Goal: Task Accomplishment & Management: Use online tool/utility

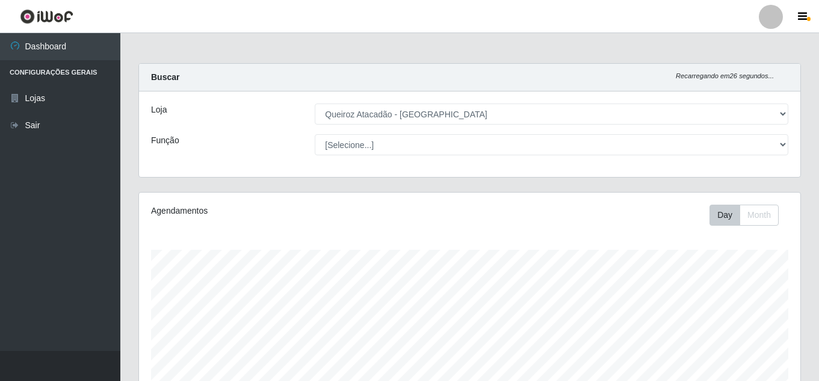
select select "225"
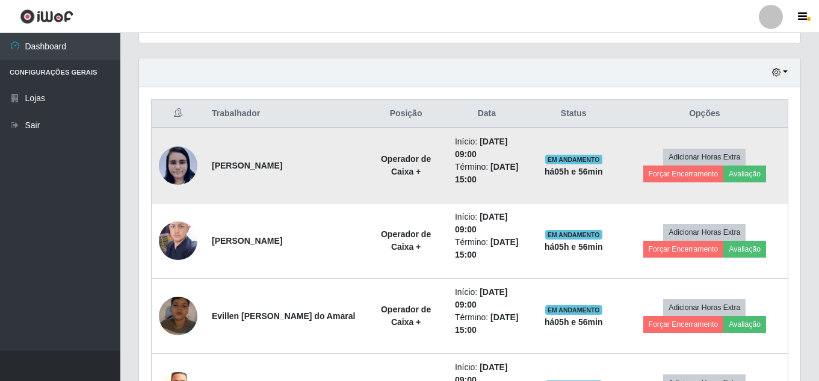
scroll to position [279, 0]
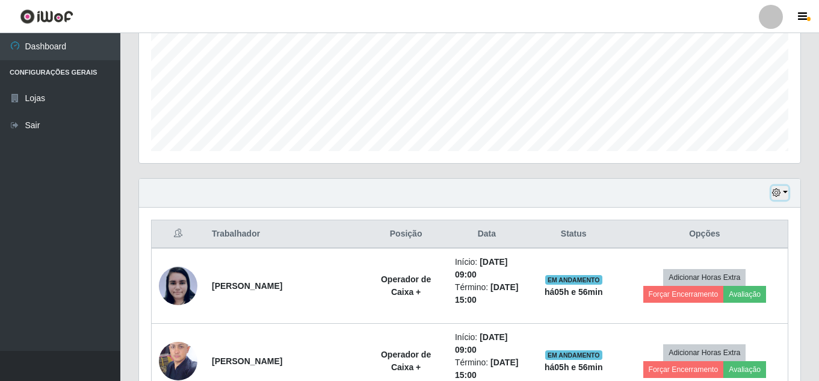
click at [776, 194] on icon "button" at bounding box center [776, 192] width 8 height 8
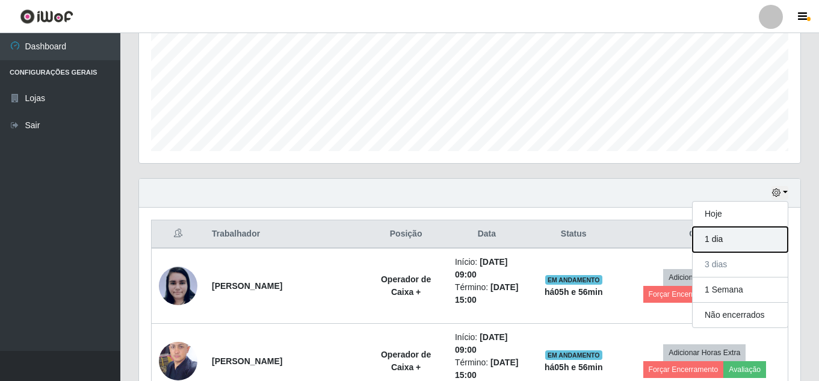
click at [730, 242] on button "1 dia" at bounding box center [739, 239] width 95 height 25
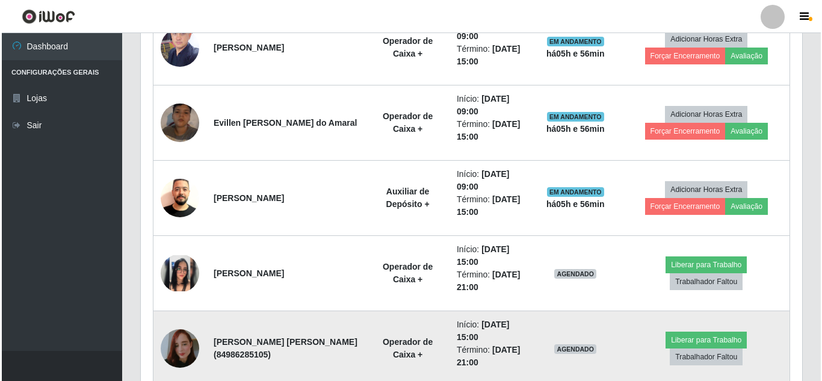
scroll to position [760, 0]
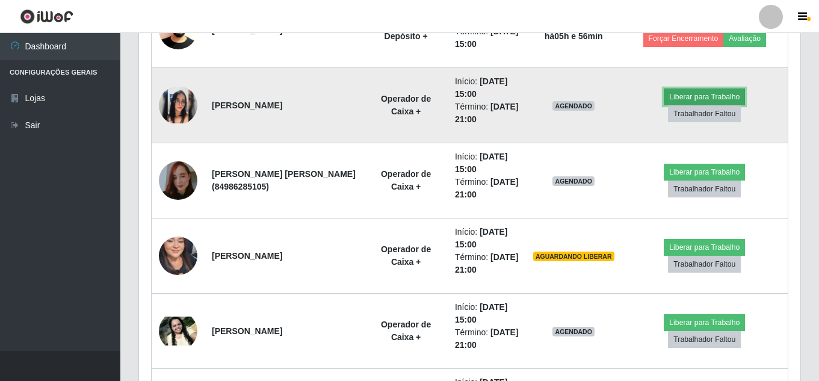
click at [699, 99] on button "Liberar para Trabalho" at bounding box center [704, 96] width 81 height 17
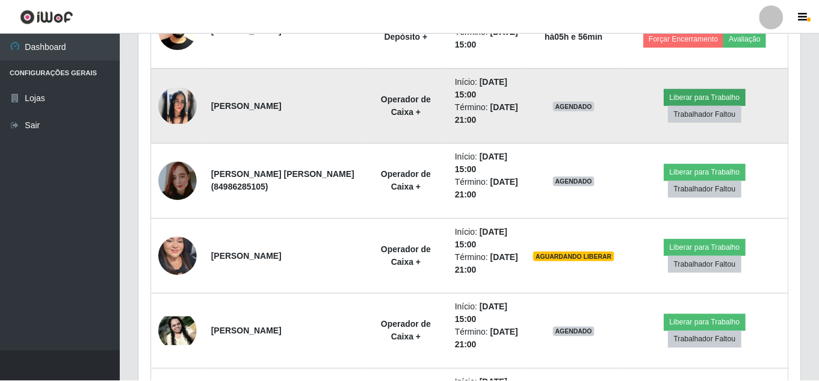
scroll to position [250, 655]
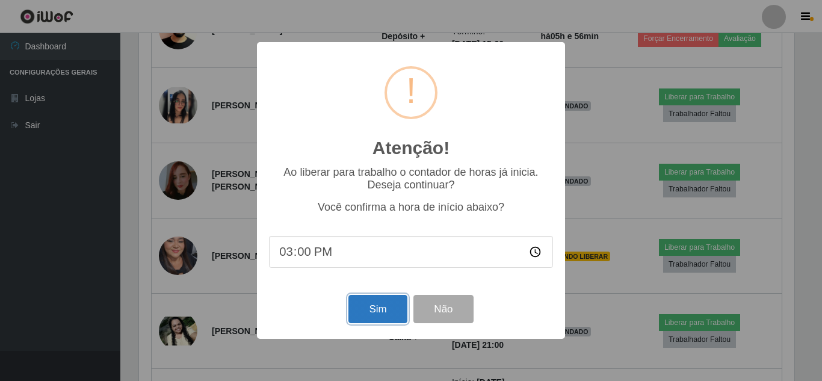
click at [378, 313] on button "Sim" at bounding box center [377, 309] width 58 height 28
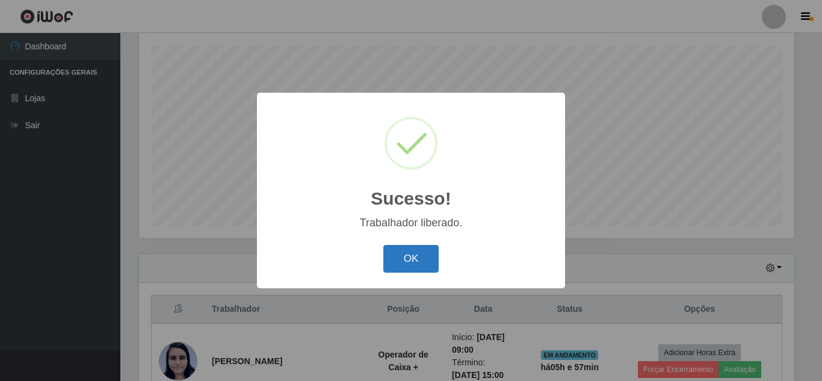
click at [409, 260] on button "OK" at bounding box center [411, 259] width 56 height 28
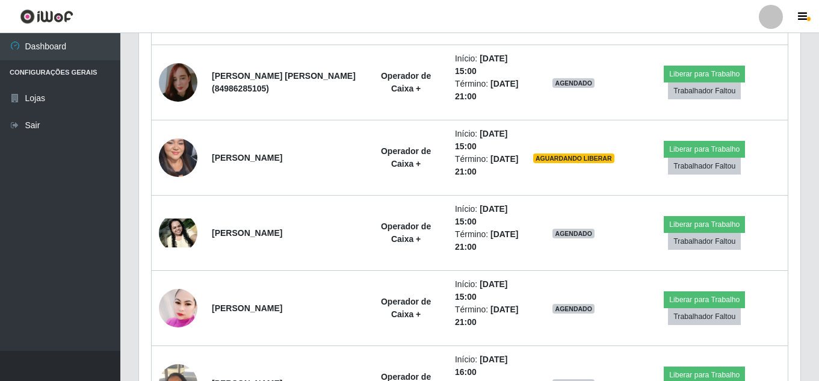
scroll to position [866, 0]
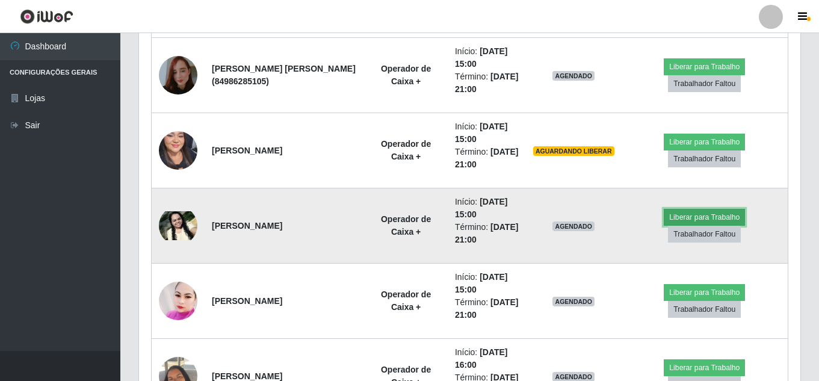
click at [712, 214] on button "Liberar para Trabalho" at bounding box center [704, 217] width 81 height 17
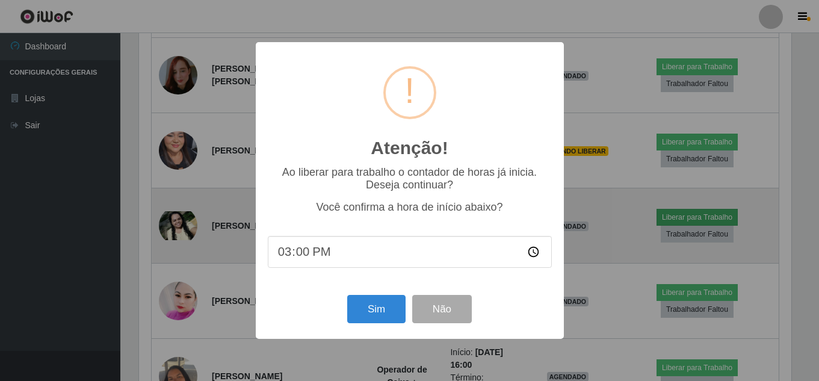
scroll to position [250, 655]
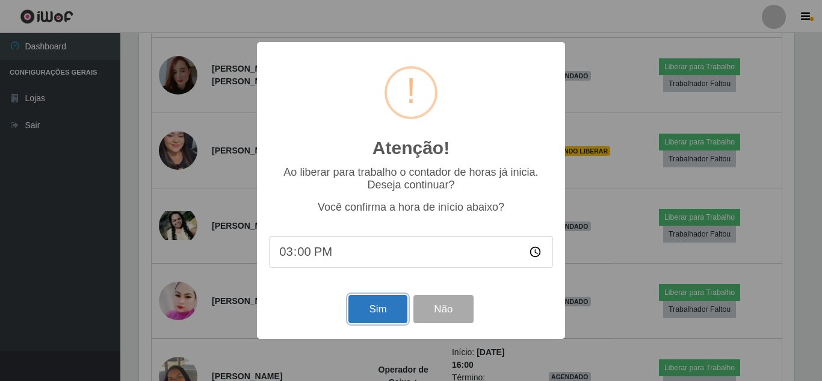
click at [380, 311] on button "Sim" at bounding box center [377, 309] width 58 height 28
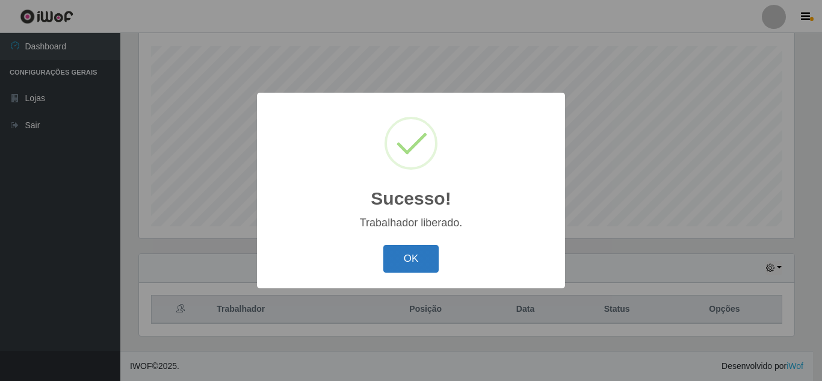
click at [412, 262] on button "OK" at bounding box center [411, 259] width 56 height 28
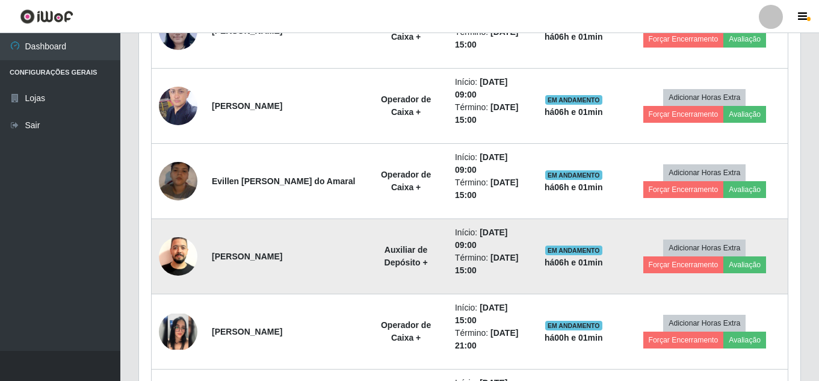
scroll to position [565, 0]
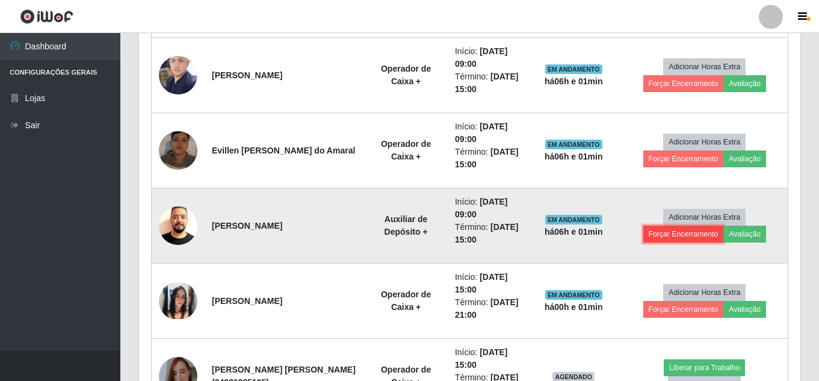
click at [664, 227] on button "Forçar Encerramento" at bounding box center [683, 234] width 81 height 17
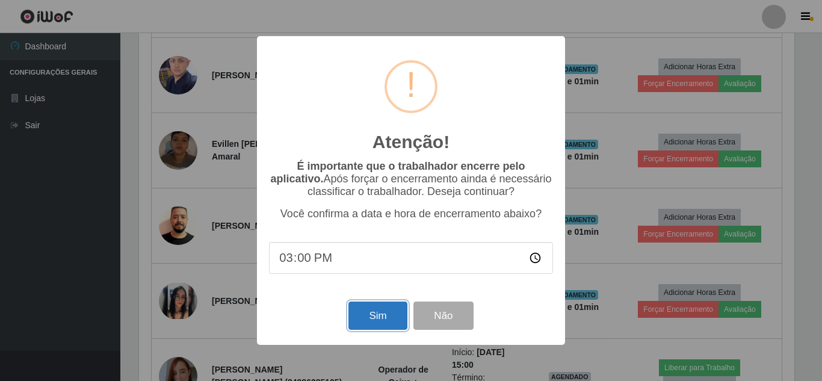
click at [369, 321] on button "Sim" at bounding box center [377, 315] width 58 height 28
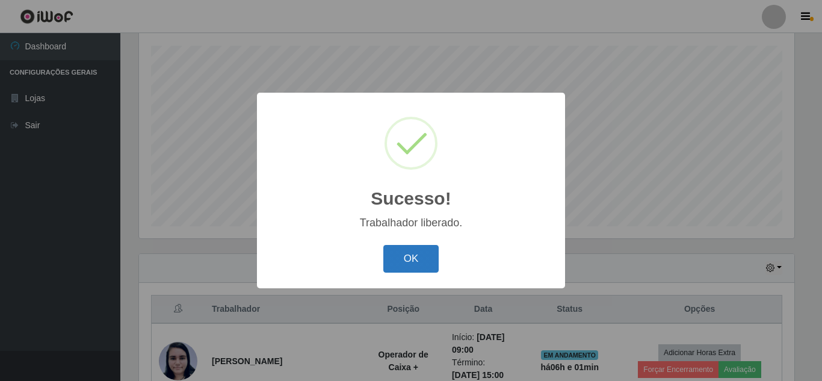
click at [409, 266] on button "OK" at bounding box center [411, 259] width 56 height 28
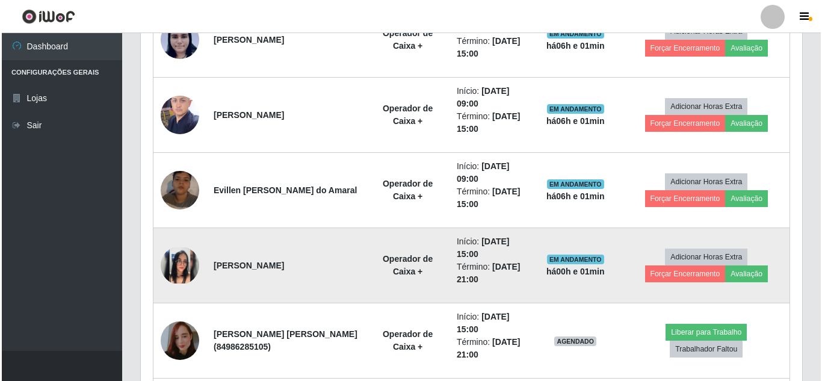
scroll to position [445, 0]
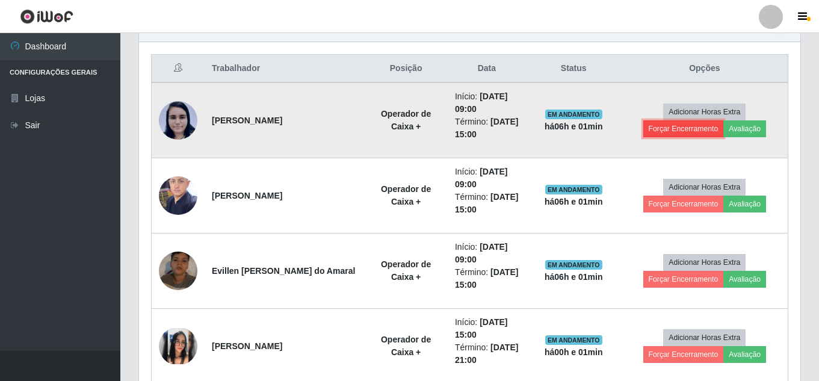
drag, startPoint x: 679, startPoint y: 130, endPoint x: 670, endPoint y: 134, distance: 9.4
click at [670, 134] on button "Forçar Encerramento" at bounding box center [683, 128] width 81 height 17
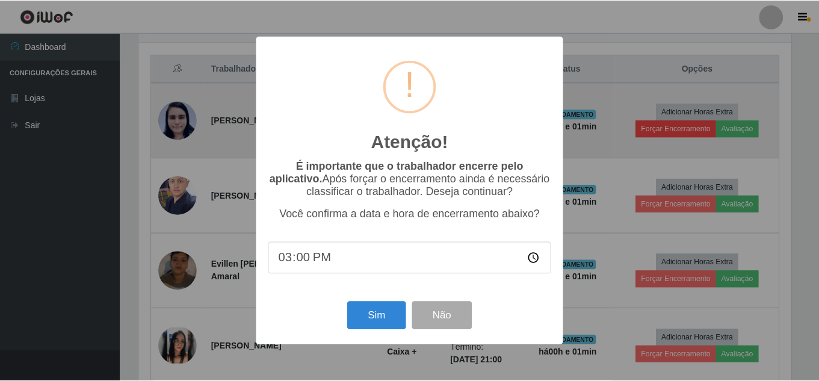
scroll to position [250, 655]
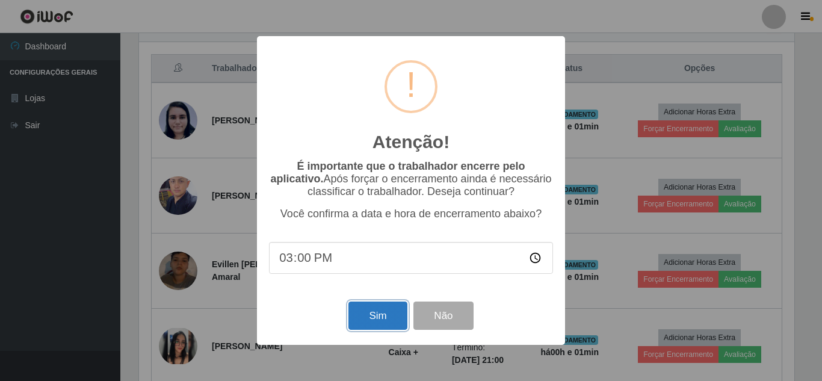
click at [398, 319] on button "Sim" at bounding box center [377, 315] width 58 height 28
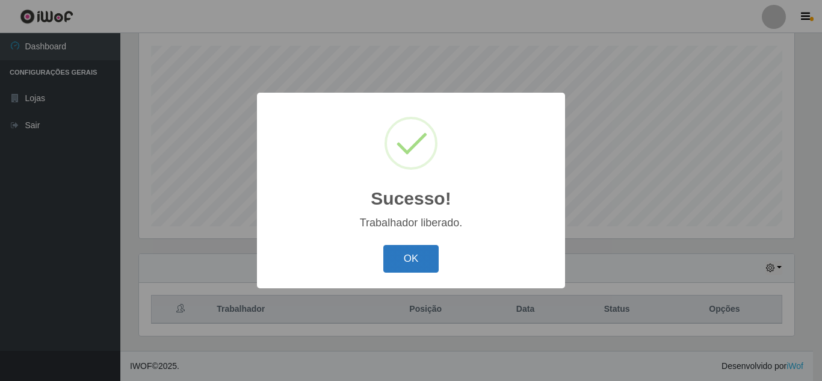
click at [402, 266] on button "OK" at bounding box center [411, 259] width 56 height 28
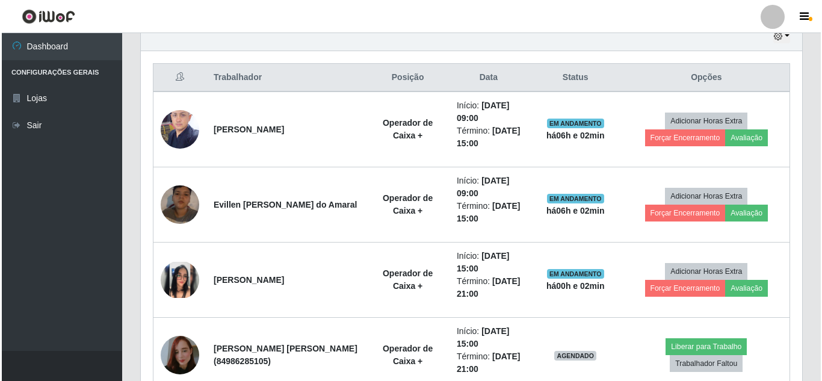
scroll to position [445, 0]
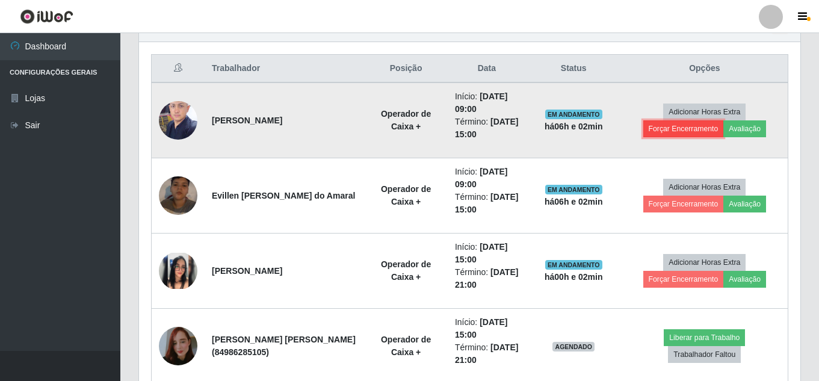
click at [691, 128] on button "Forçar Encerramento" at bounding box center [683, 128] width 81 height 17
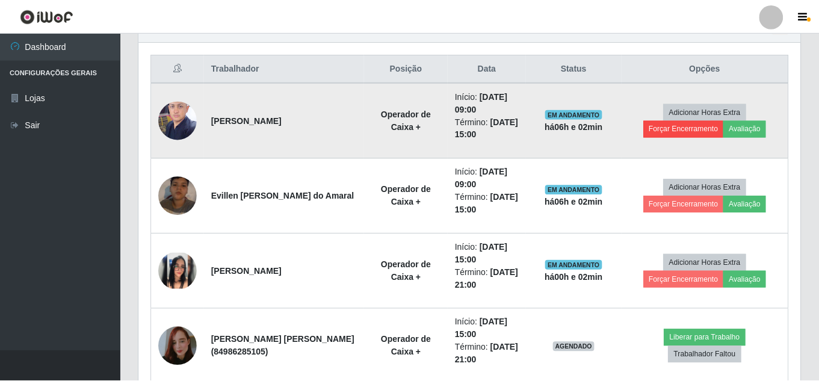
scroll to position [250, 655]
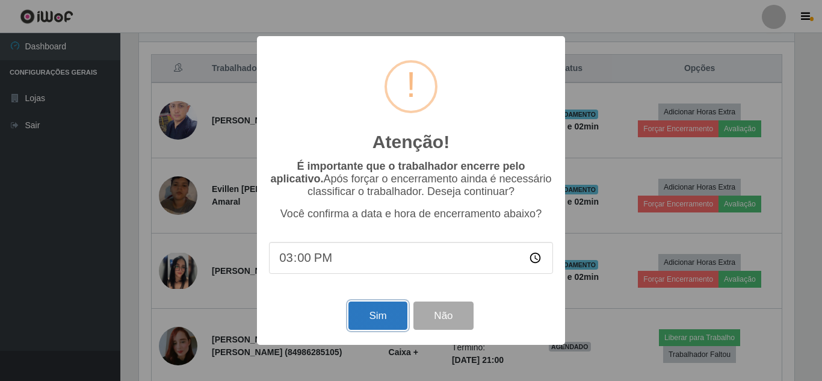
click at [382, 308] on button "Sim" at bounding box center [377, 315] width 58 height 28
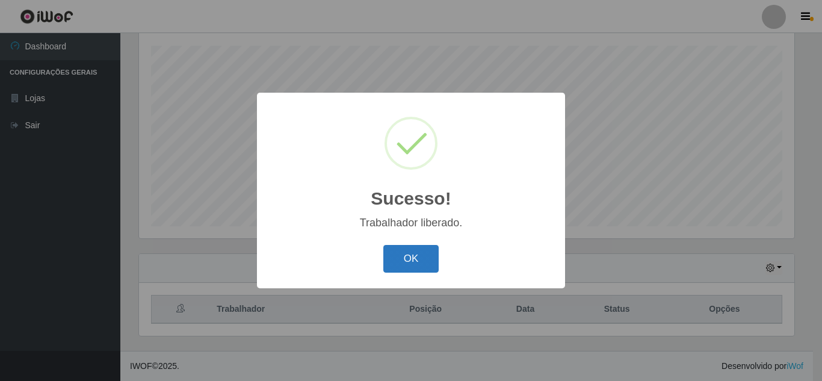
click at [421, 256] on button "OK" at bounding box center [411, 259] width 56 height 28
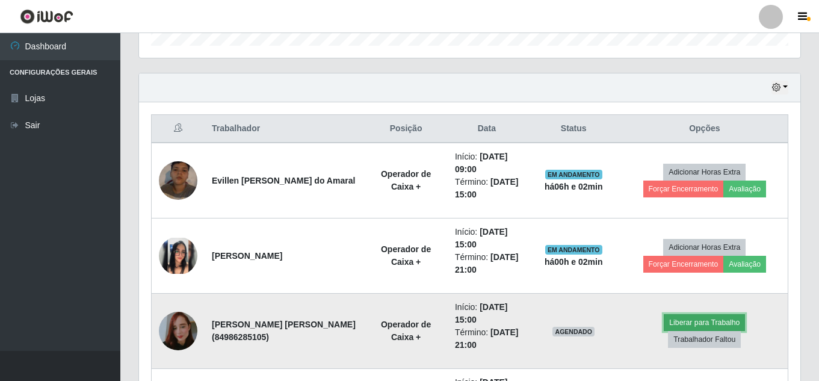
click at [694, 324] on button "Liberar para Trabalho" at bounding box center [704, 322] width 81 height 17
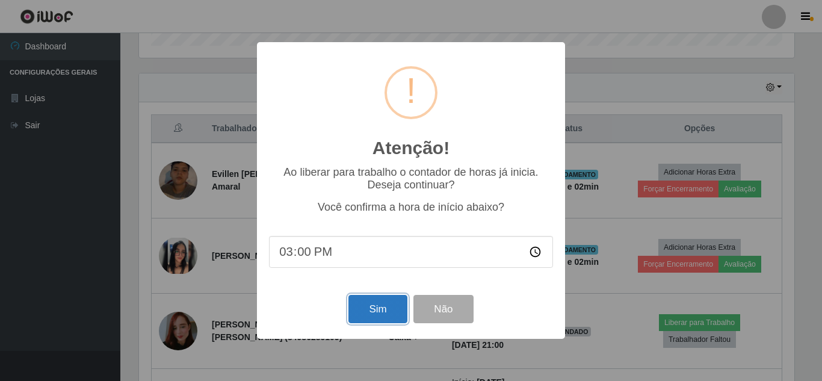
click at [384, 308] on button "Sim" at bounding box center [377, 309] width 58 height 28
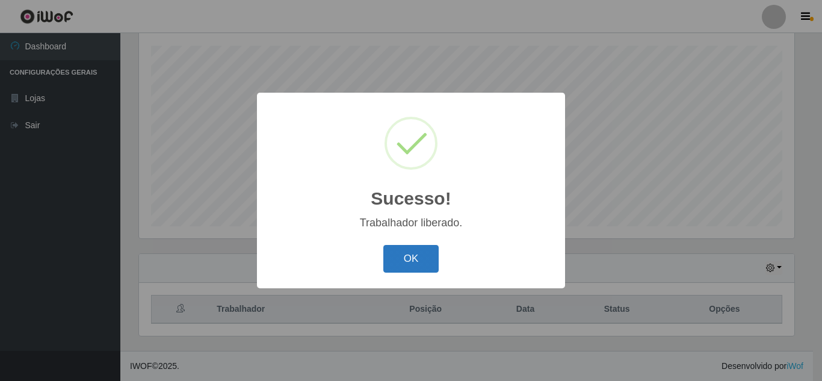
click at [414, 255] on button "OK" at bounding box center [411, 259] width 56 height 28
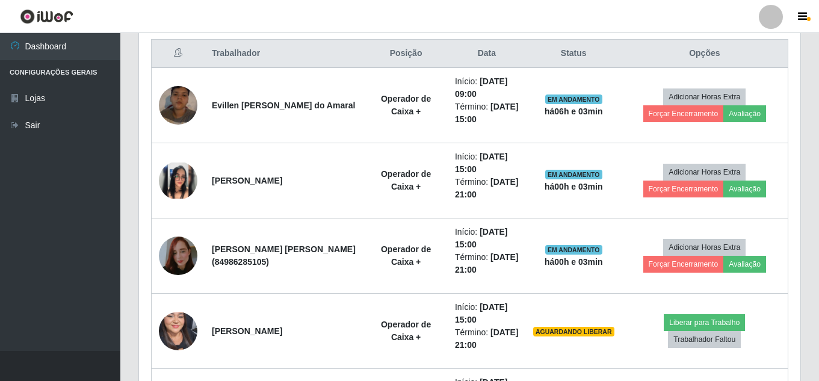
scroll to position [384, 0]
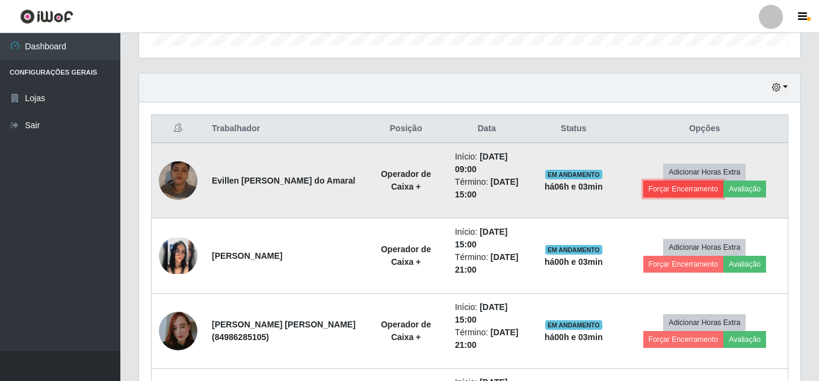
click at [694, 188] on button "Forçar Encerramento" at bounding box center [683, 188] width 81 height 17
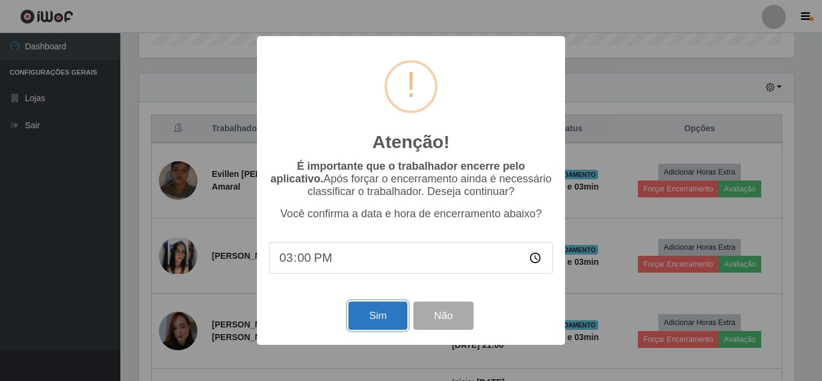
click at [372, 318] on button "Sim" at bounding box center [377, 315] width 58 height 28
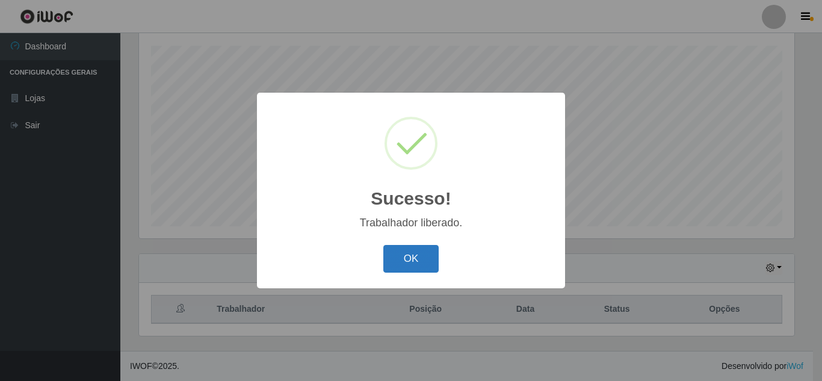
click at [407, 256] on button "OK" at bounding box center [411, 259] width 56 height 28
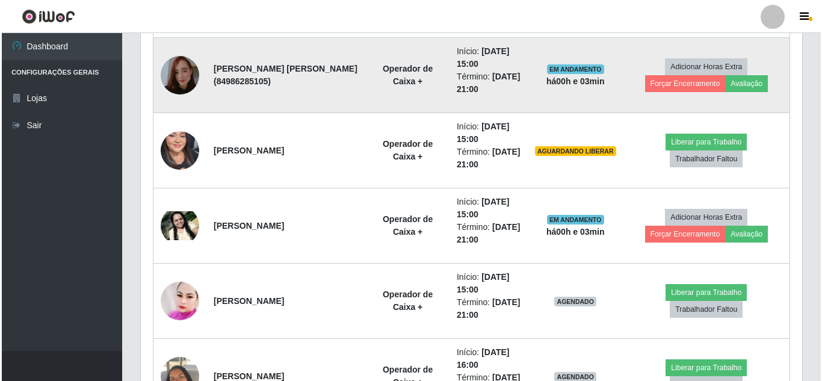
scroll to position [625, 0]
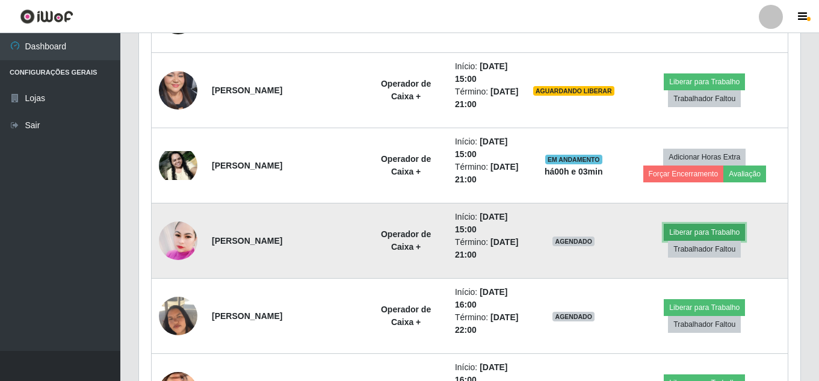
click at [715, 230] on button "Liberar para Trabalho" at bounding box center [704, 232] width 81 height 17
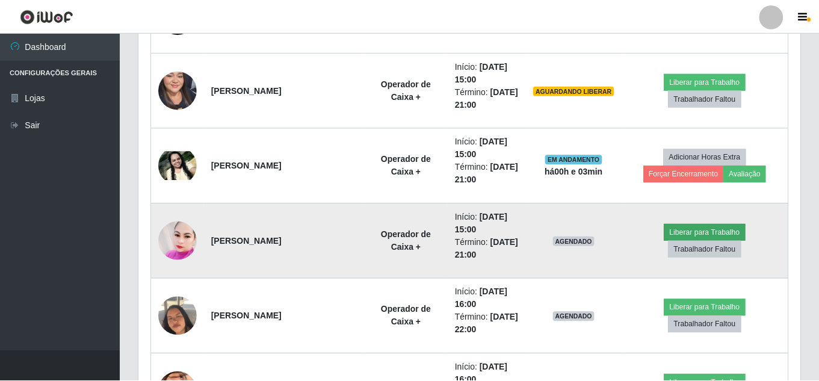
scroll to position [250, 655]
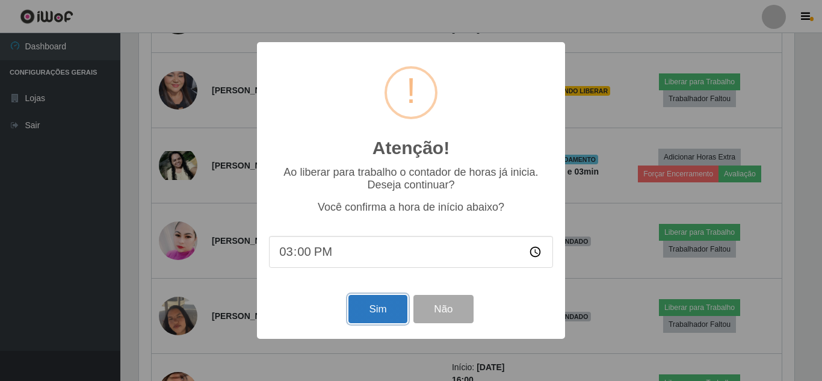
click at [378, 318] on button "Sim" at bounding box center [377, 309] width 58 height 28
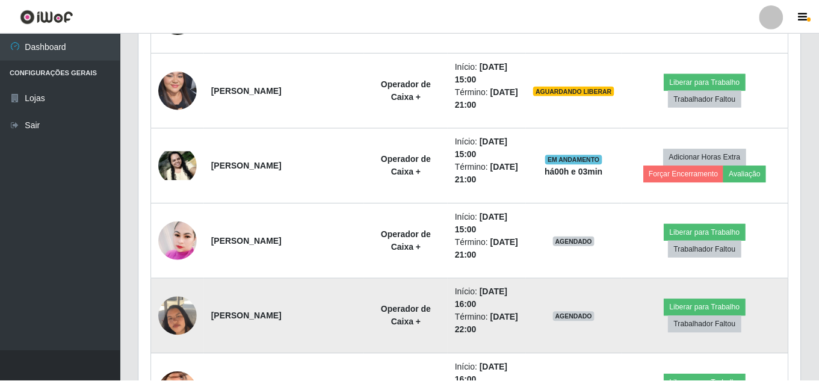
scroll to position [250, 661]
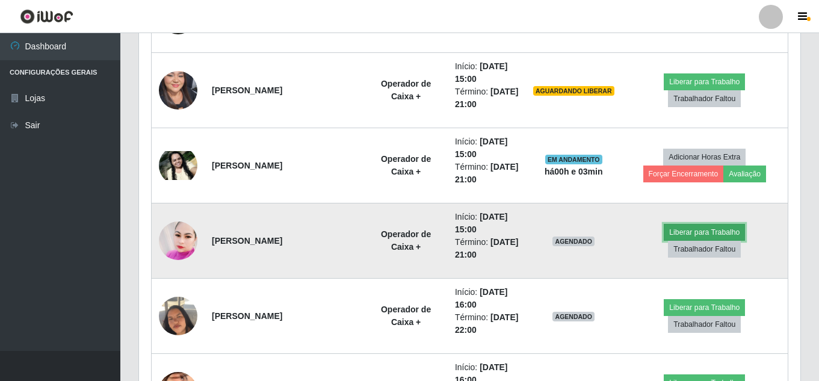
click at [707, 230] on button "Liberar para Trabalho" at bounding box center [704, 232] width 81 height 17
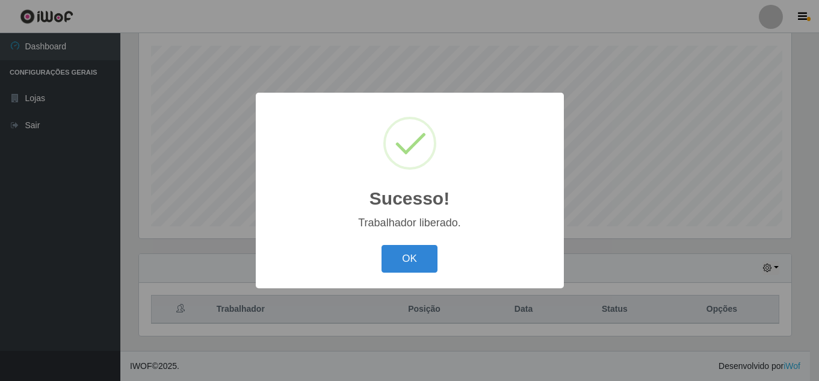
scroll to position [204, 0]
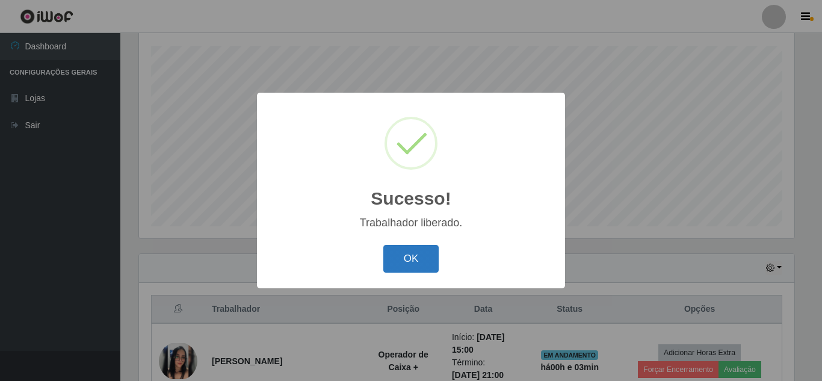
click at [402, 257] on button "OK" at bounding box center [411, 259] width 56 height 28
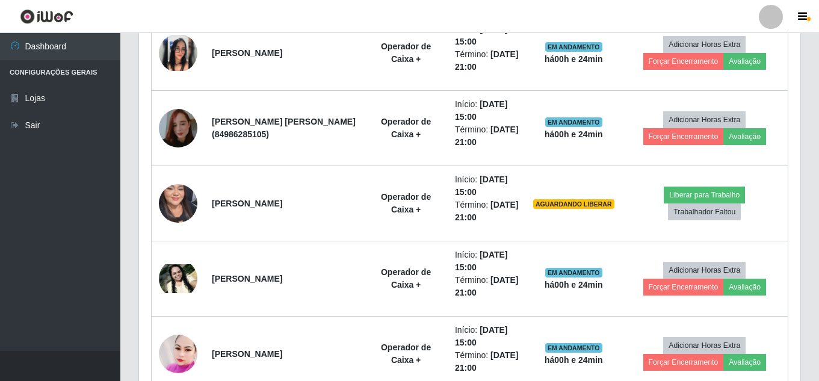
scroll to position [565, 0]
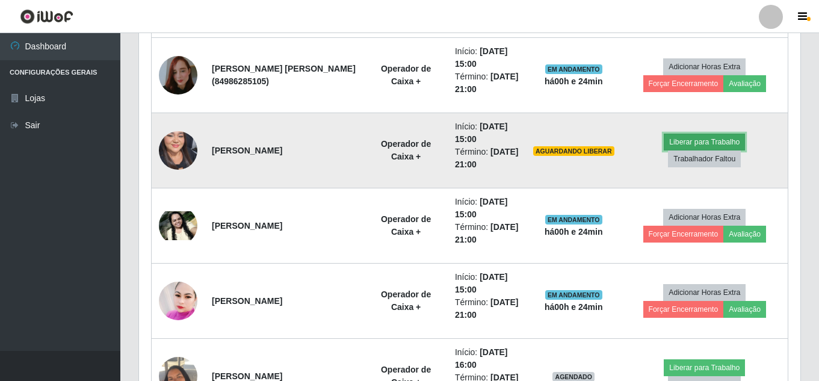
click at [688, 141] on button "Liberar para Trabalho" at bounding box center [704, 142] width 81 height 17
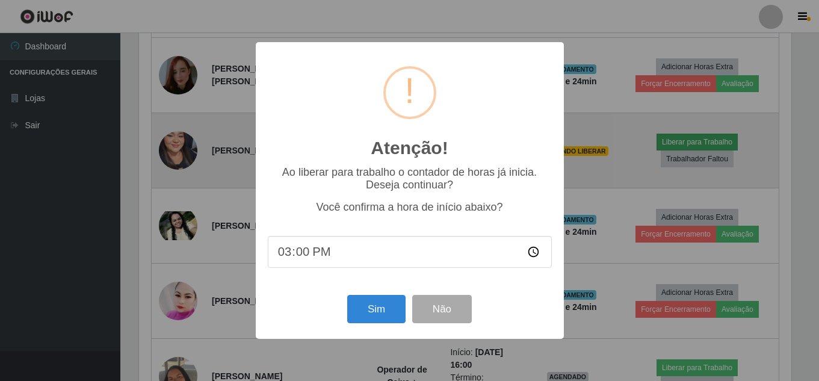
scroll to position [250, 655]
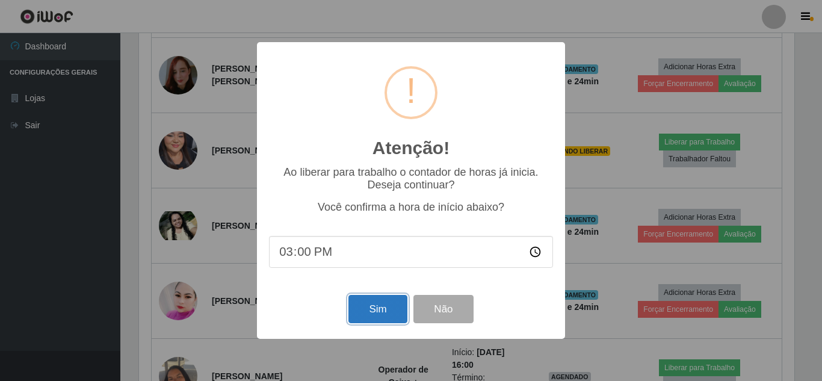
click at [389, 315] on button "Sim" at bounding box center [377, 309] width 58 height 28
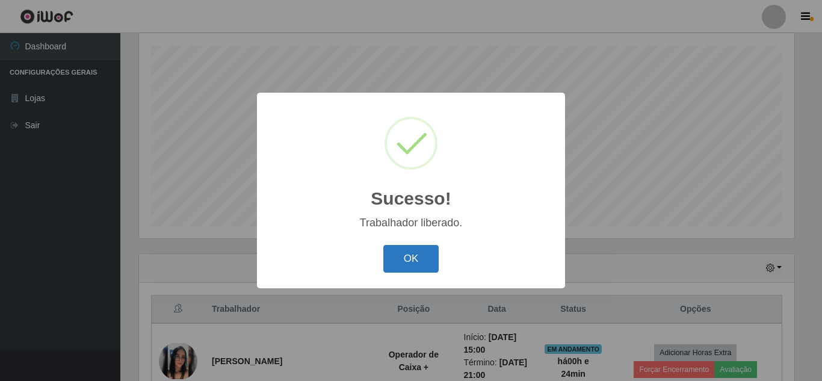
click at [401, 247] on button "OK" at bounding box center [411, 259] width 56 height 28
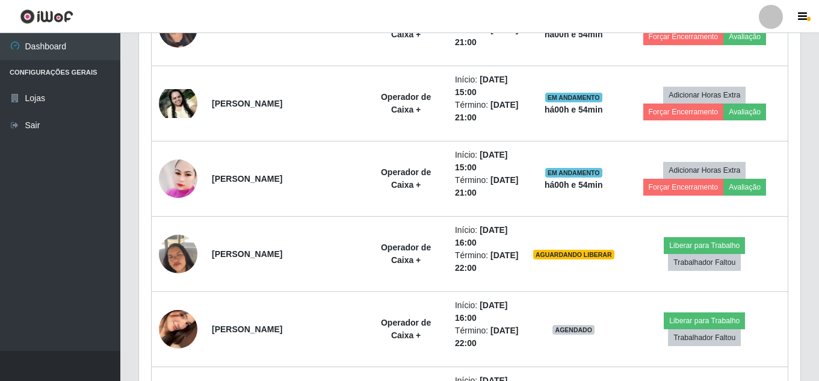
scroll to position [700, 0]
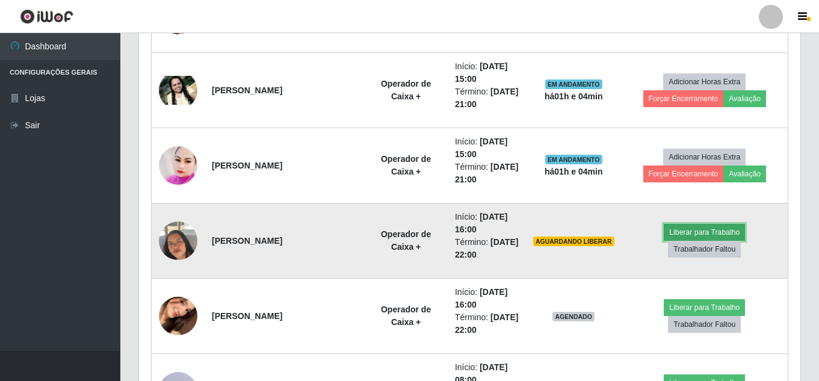
click at [722, 228] on button "Liberar para Trabalho" at bounding box center [704, 232] width 81 height 17
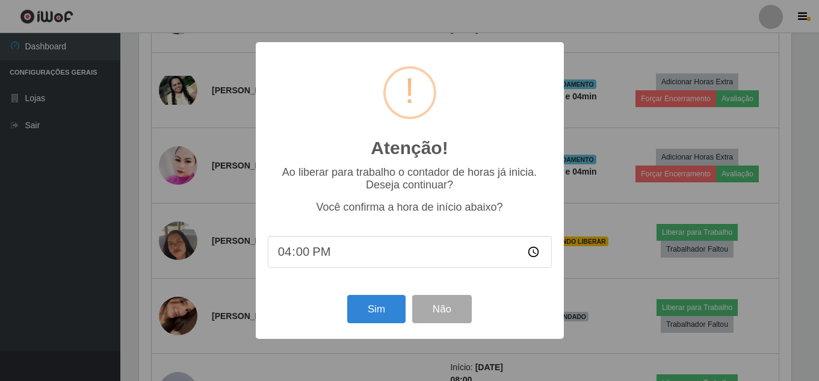
scroll to position [250, 655]
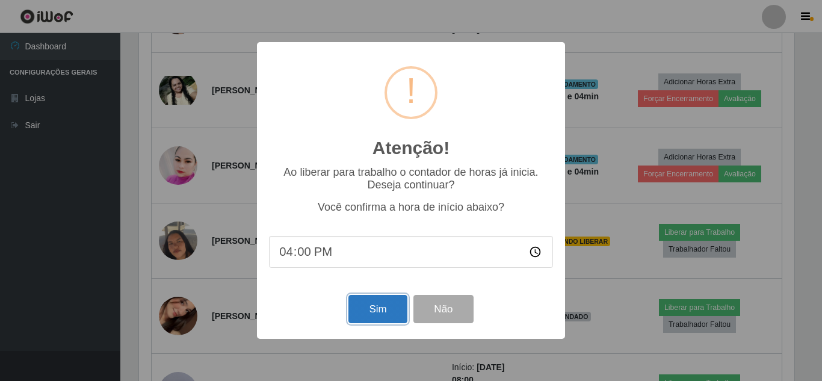
click at [385, 314] on button "Sim" at bounding box center [377, 309] width 58 height 28
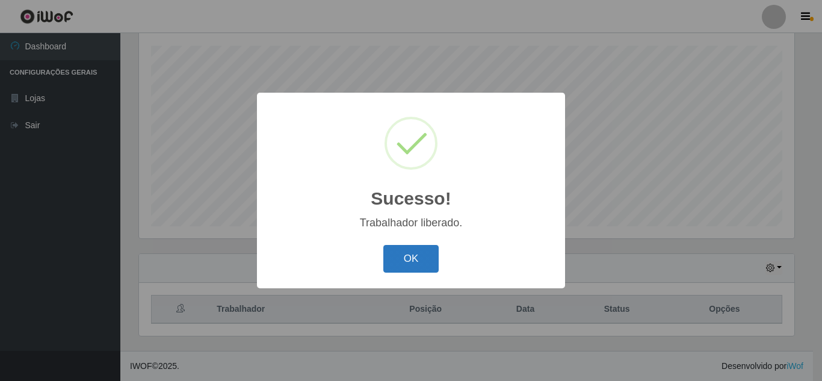
click at [402, 265] on button "OK" at bounding box center [411, 259] width 56 height 28
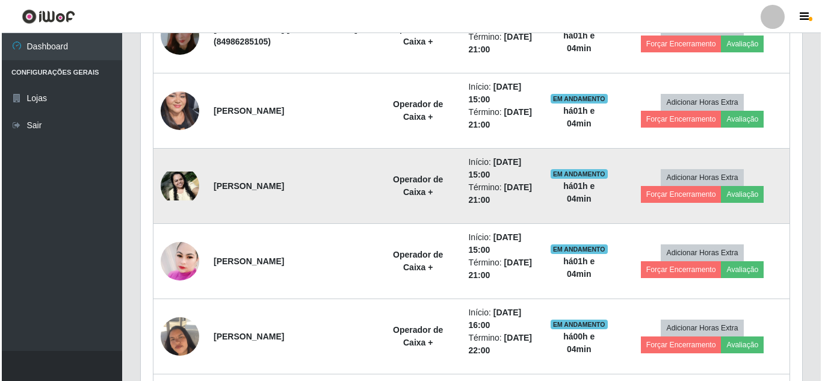
scroll to position [745, 0]
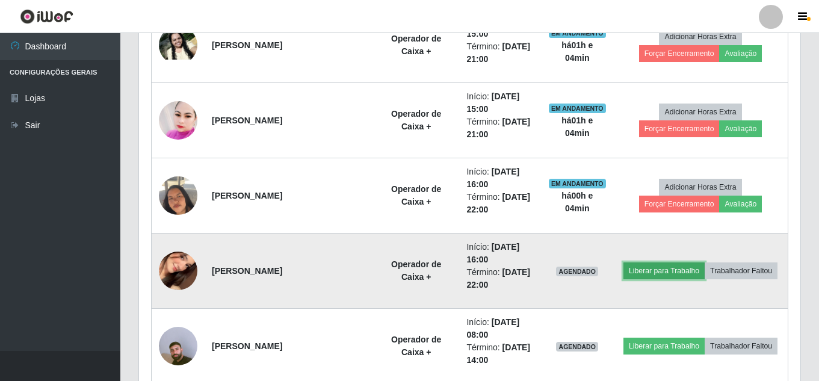
click at [653, 275] on button "Liberar para Trabalho" at bounding box center [663, 270] width 81 height 17
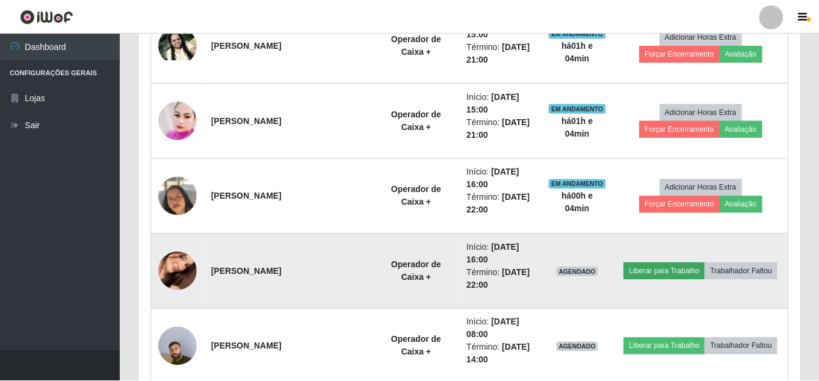
scroll to position [250, 655]
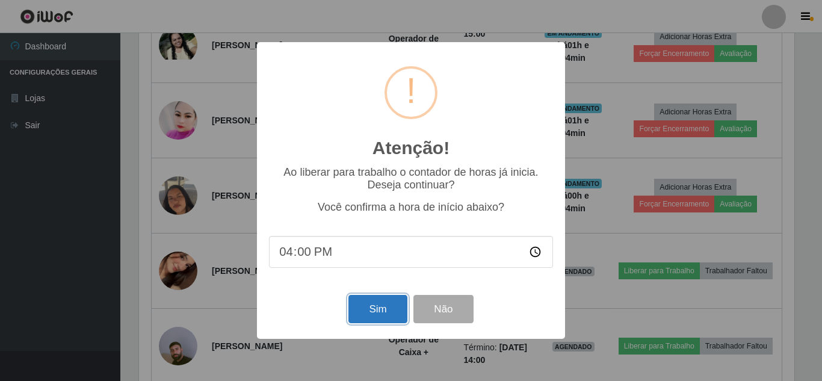
click at [372, 305] on button "Sim" at bounding box center [377, 309] width 58 height 28
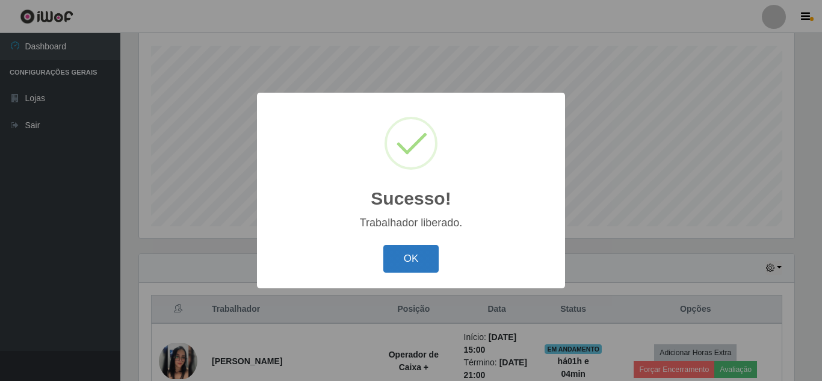
click at [420, 253] on button "OK" at bounding box center [411, 259] width 56 height 28
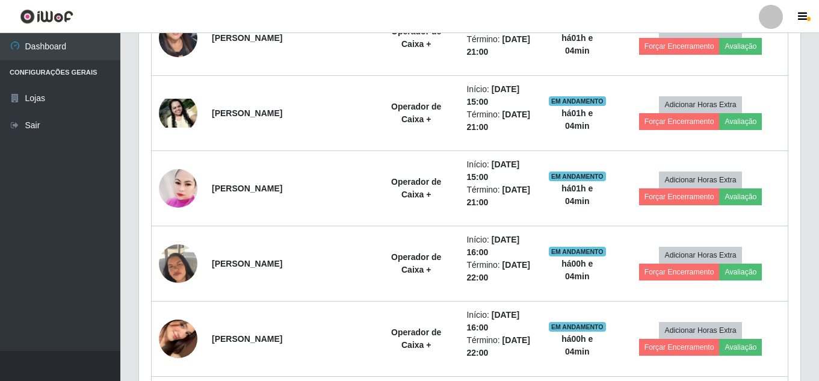
scroll to position [805, 0]
